Goal: Task Accomplishment & Management: Use online tool/utility

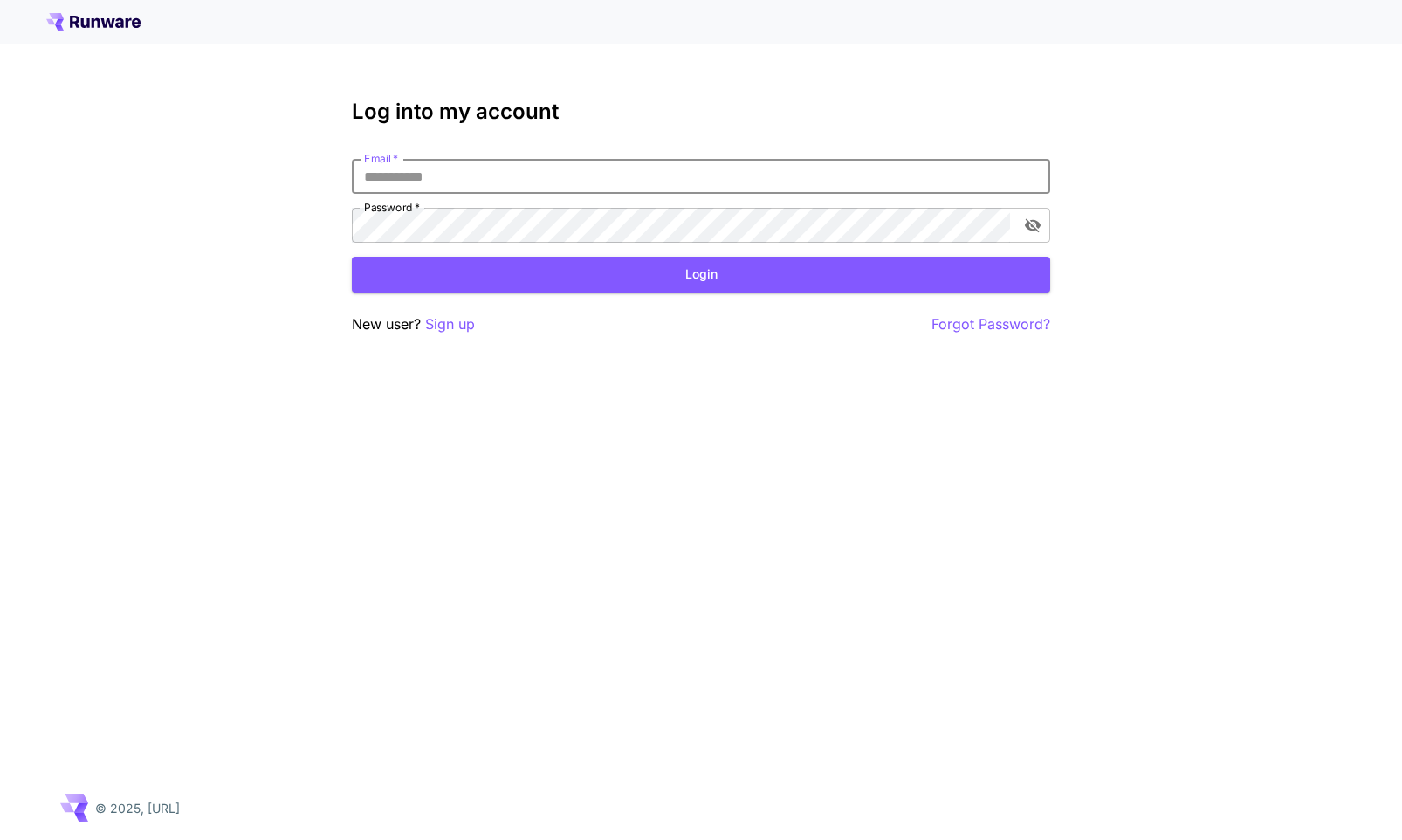
click at [518, 167] on input "Email   *" at bounding box center [701, 176] width 699 height 35
type input "**********"
click at [460, 270] on button "Login" at bounding box center [701, 275] width 699 height 36
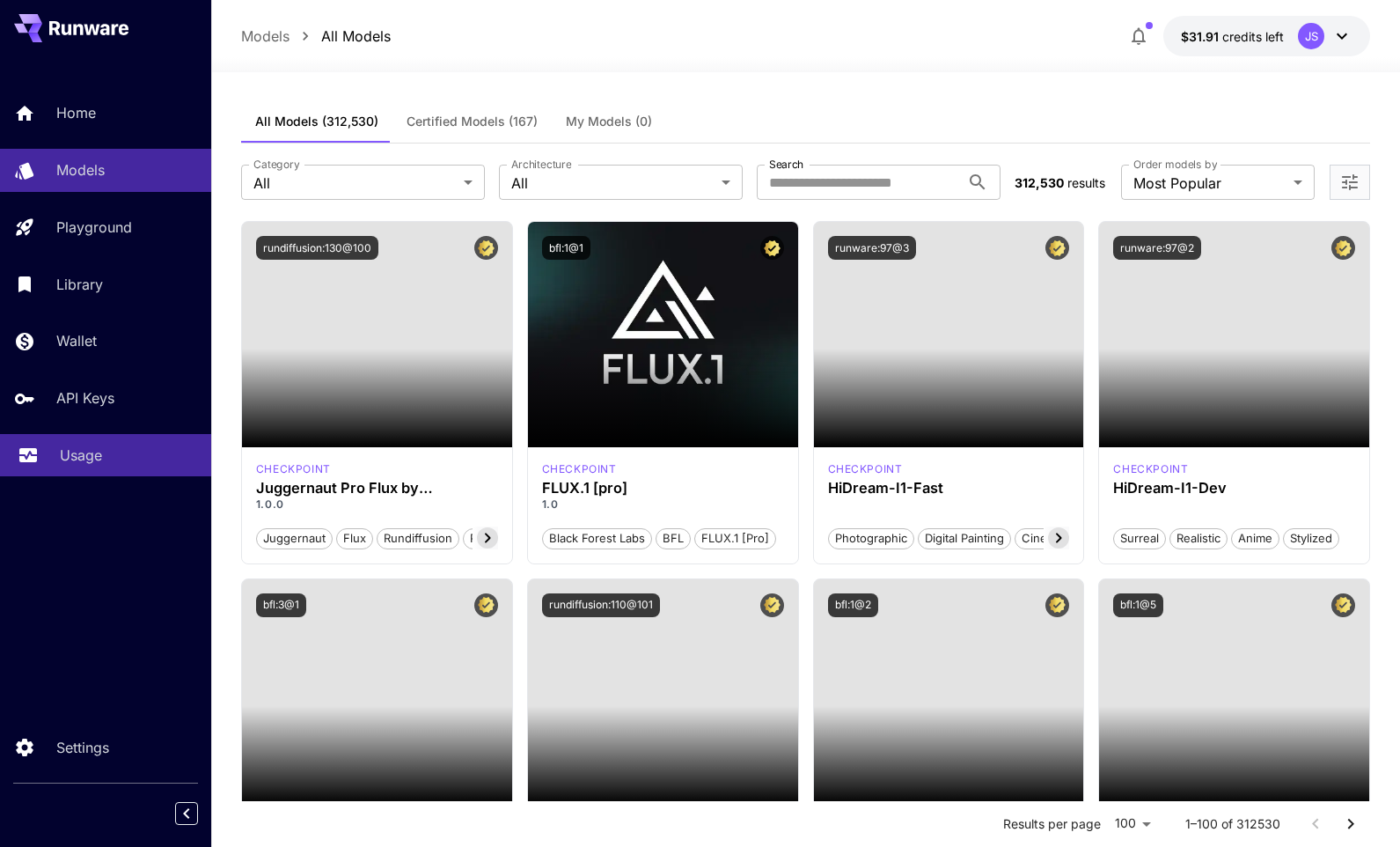
click at [80, 452] on p "Usage" at bounding box center [81, 455] width 42 height 21
